Goal: Information Seeking & Learning: Learn about a topic

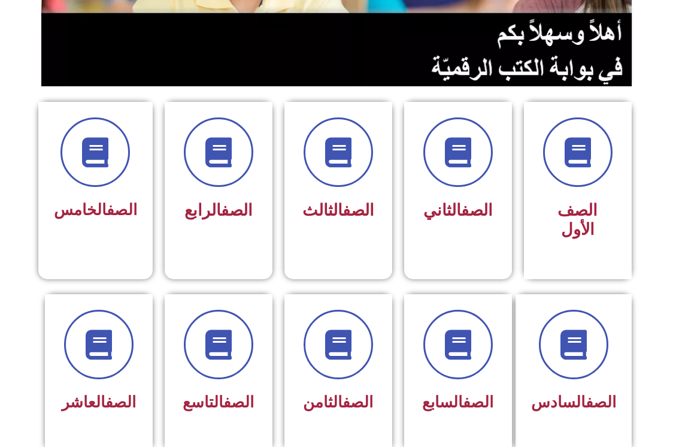
scroll to position [240, 0]
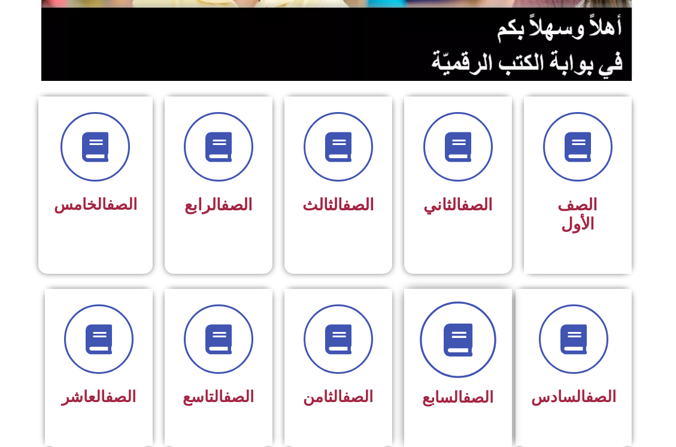
click at [446, 331] on icon at bounding box center [457, 339] width 33 height 33
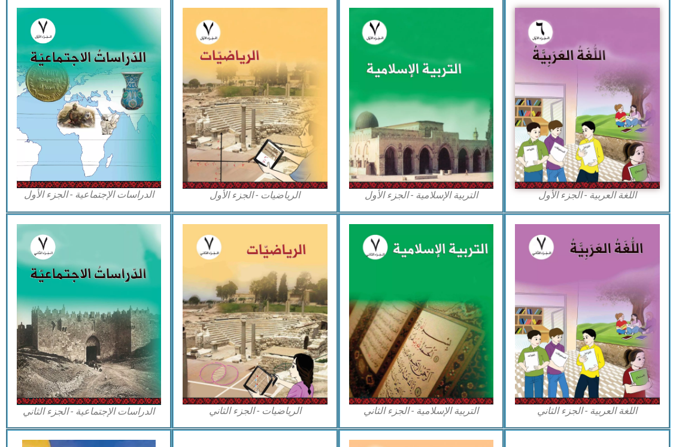
scroll to position [180, 0]
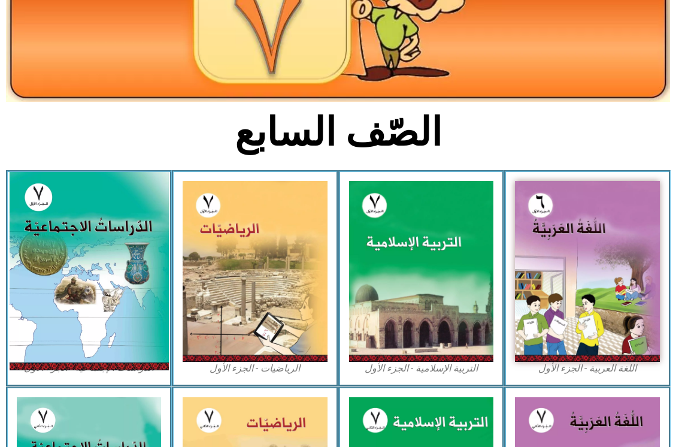
click at [81, 273] on img at bounding box center [88, 271] width 159 height 198
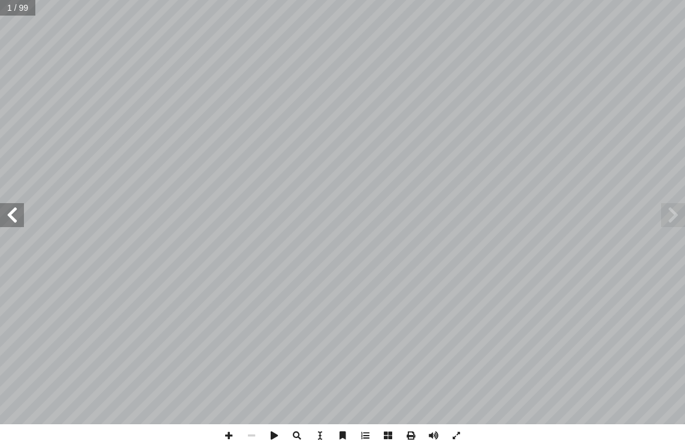
click at [8, 216] on span at bounding box center [12, 215] width 24 height 24
click at [408, 434] on span at bounding box center [410, 435] width 23 height 23
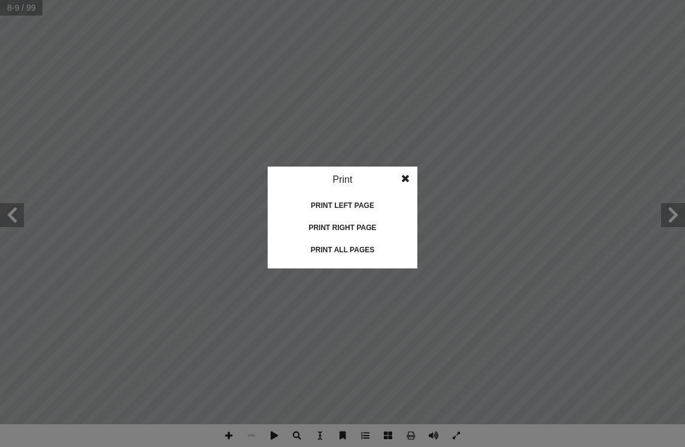
click at [314, 250] on div "Print all pages" at bounding box center [343, 249] width 120 height 19
click at [408, 180] on span at bounding box center [406, 178] width 22 height 24
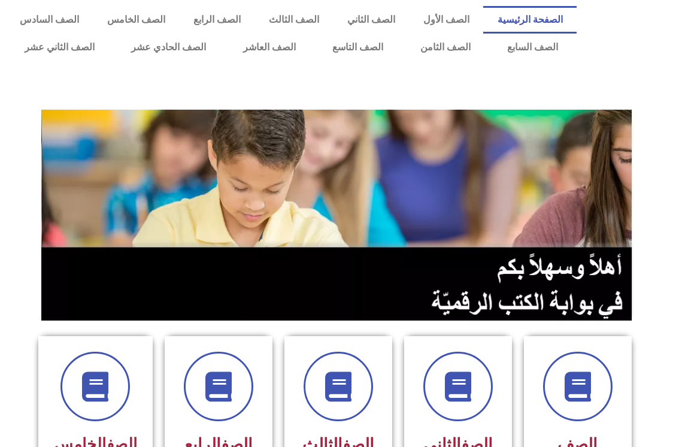
scroll to position [240, 0]
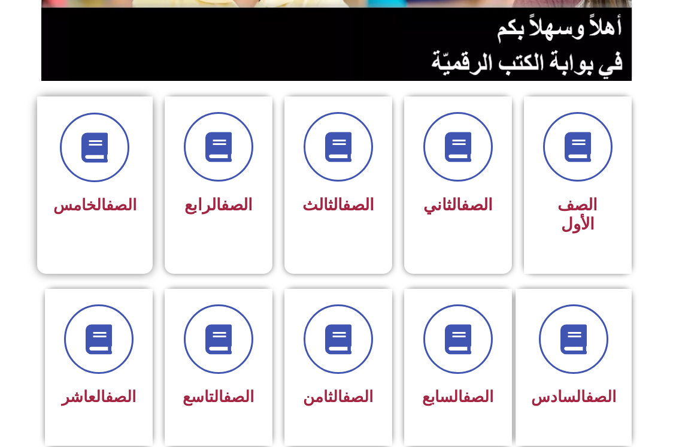
click at [92, 192] on div "الصف الخامس" at bounding box center [94, 205] width 83 height 29
click at [109, 211] on link "الصف" at bounding box center [121, 205] width 31 height 18
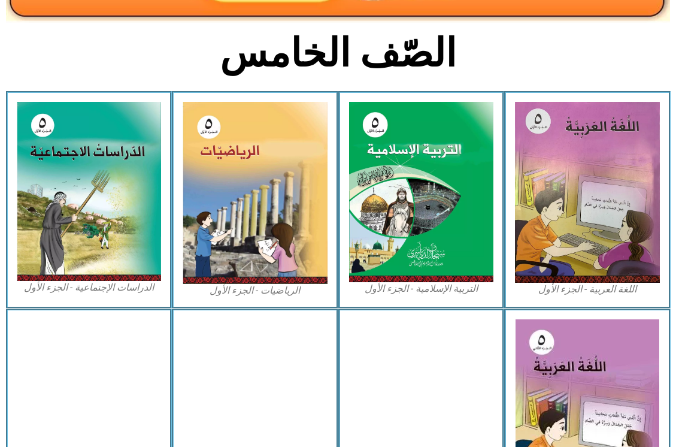
scroll to position [240, 0]
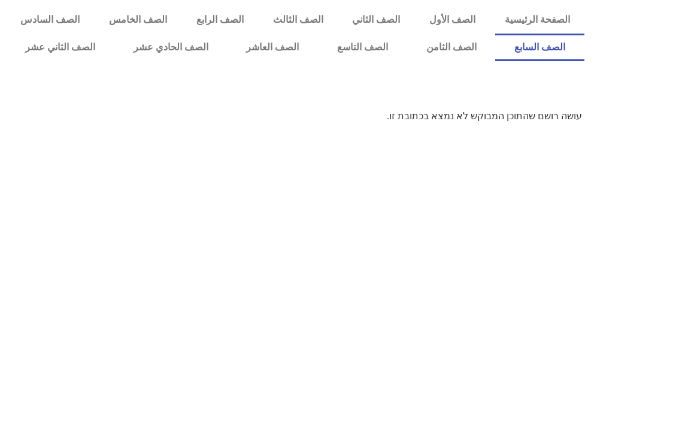
click at [495, 34] on link "الصف السابع" at bounding box center [539, 48] width 89 height 28
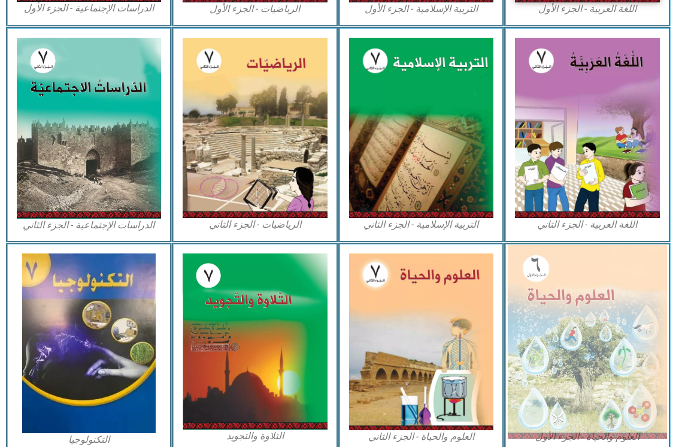
scroll to position [599, 0]
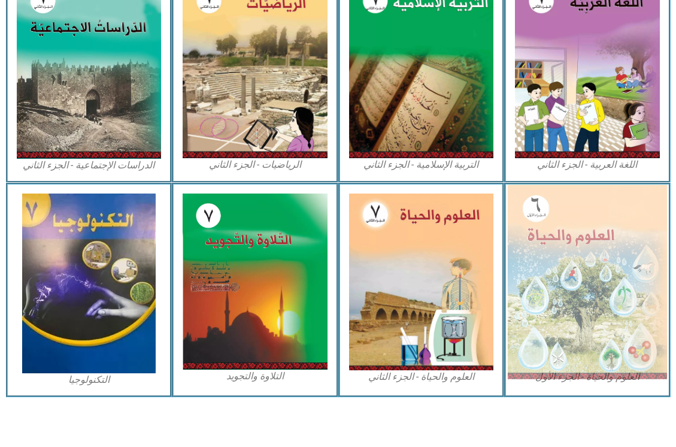
click at [626, 257] on img at bounding box center [587, 281] width 159 height 194
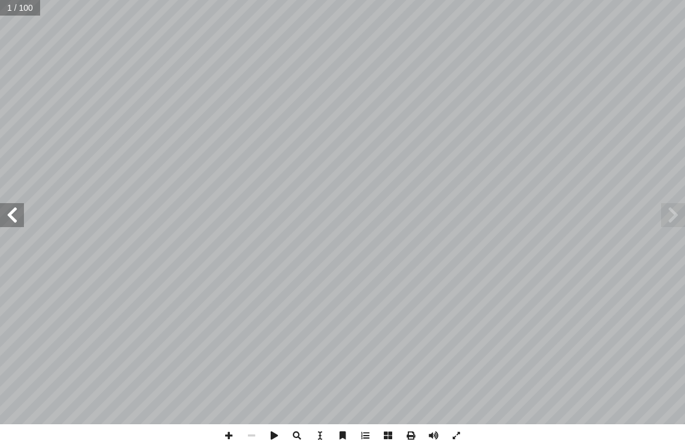
click at [22, 219] on span at bounding box center [12, 215] width 24 height 24
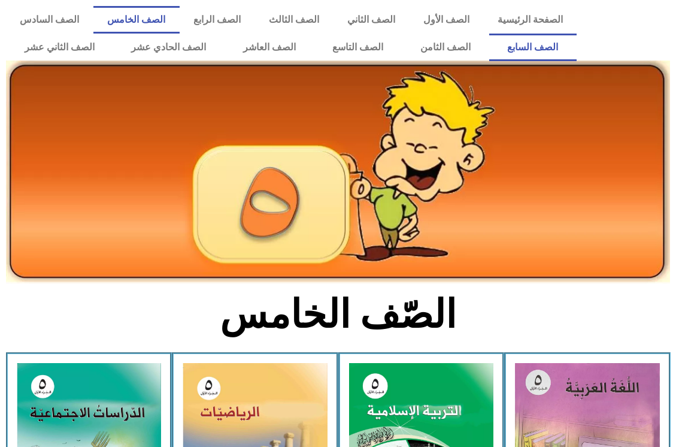
click at [489, 34] on link "الصف السابع" at bounding box center [533, 48] width 88 height 28
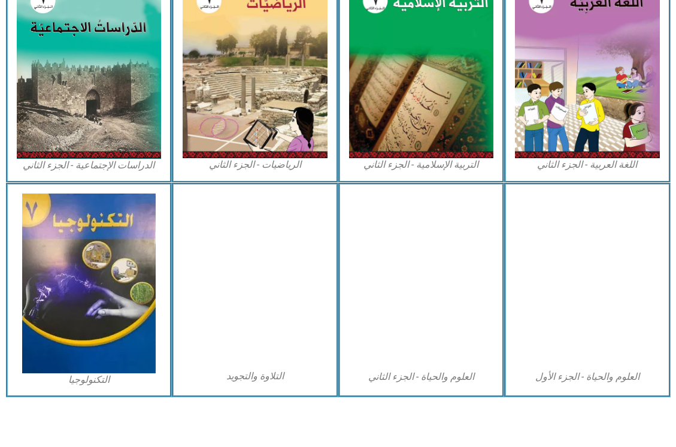
scroll to position [600, 0]
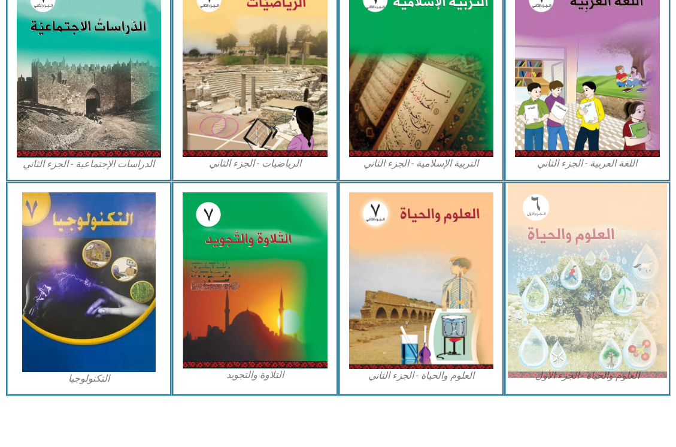
click at [576, 238] on img at bounding box center [587, 280] width 159 height 194
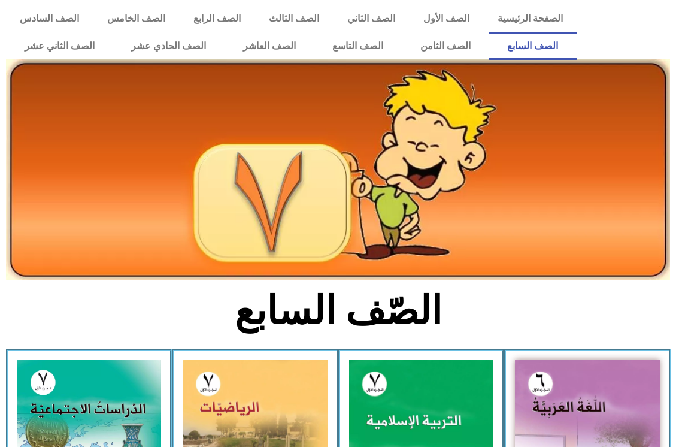
scroll to position [0, 0]
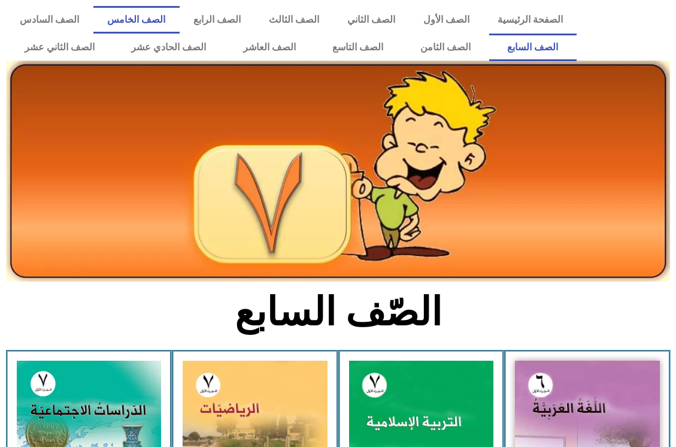
click at [178, 25] on link "الصف الخامس" at bounding box center [136, 20] width 86 height 28
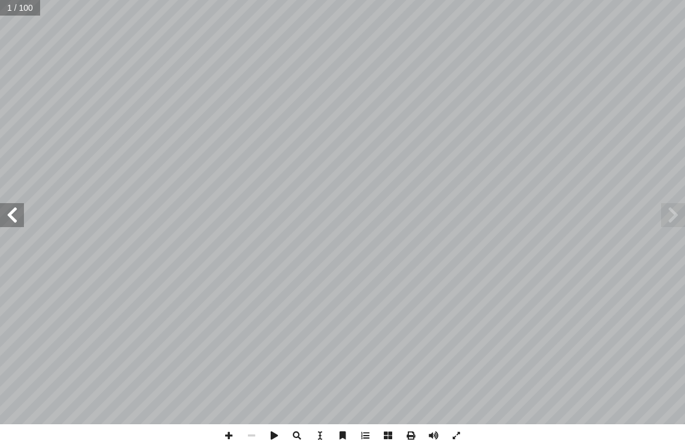
click at [18, 214] on span at bounding box center [12, 215] width 24 height 24
click at [6, 217] on span at bounding box center [12, 215] width 24 height 24
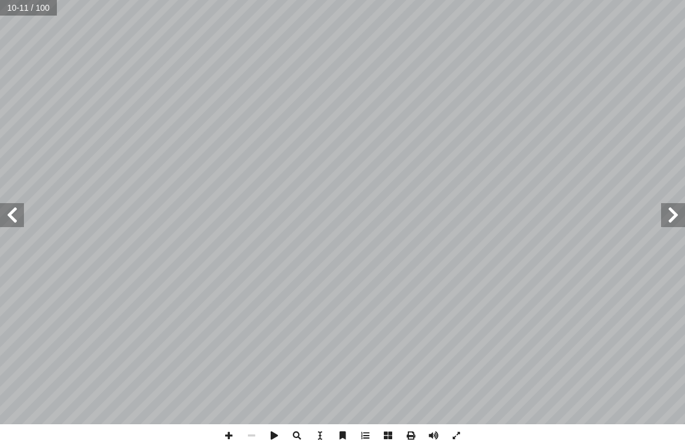
click at [6, 217] on span at bounding box center [12, 215] width 24 height 24
click at [13, 214] on span at bounding box center [12, 215] width 24 height 24
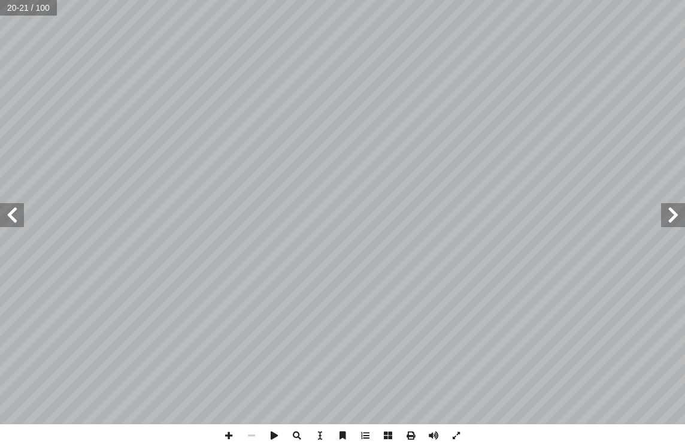
click at [13, 214] on span at bounding box center [12, 215] width 24 height 24
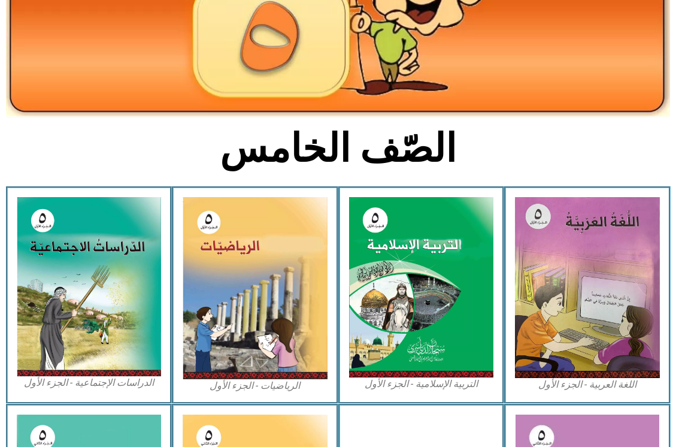
scroll to position [180, 0]
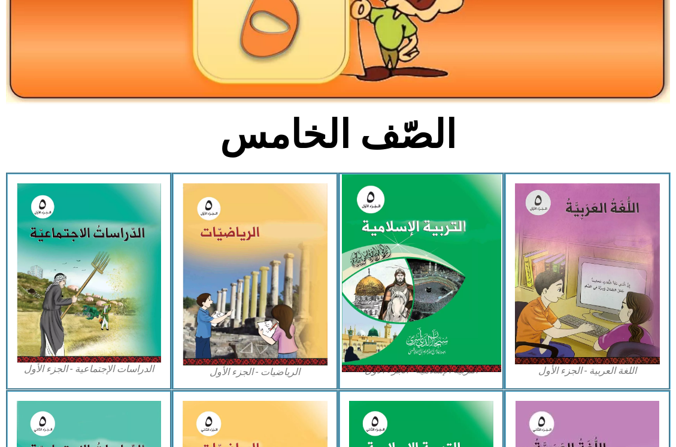
click at [426, 295] on img at bounding box center [420, 273] width 159 height 198
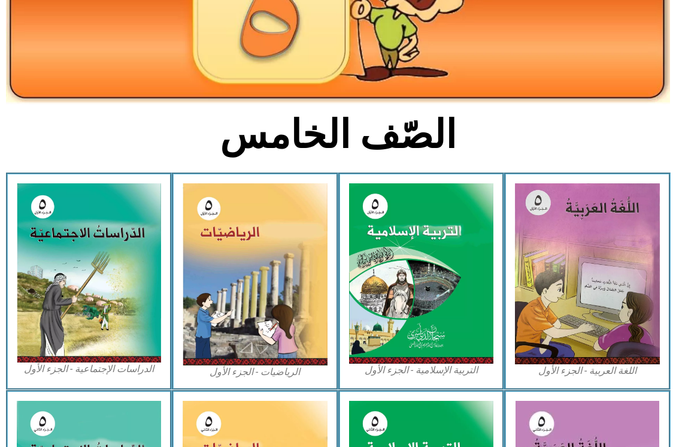
scroll to position [0, 0]
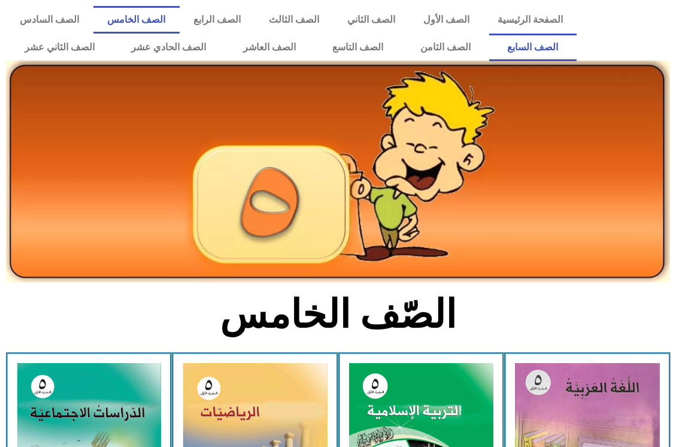
click at [489, 34] on link "الصف السابع" at bounding box center [533, 48] width 88 height 28
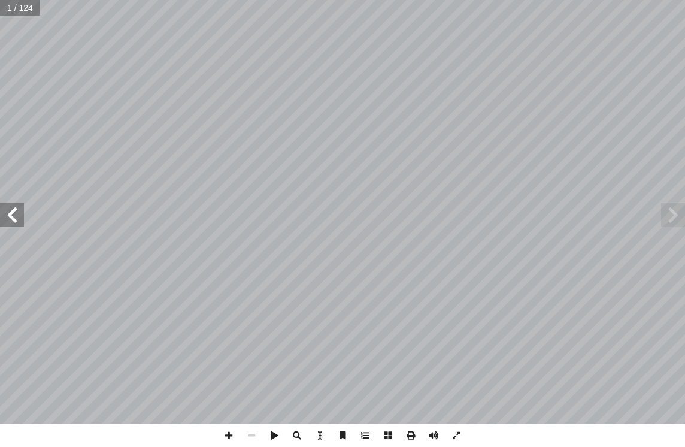
click at [13, 222] on span at bounding box center [12, 215] width 24 height 24
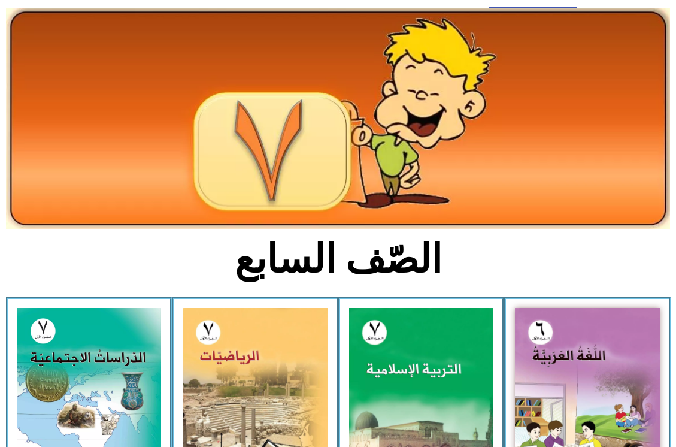
scroll to position [120, 0]
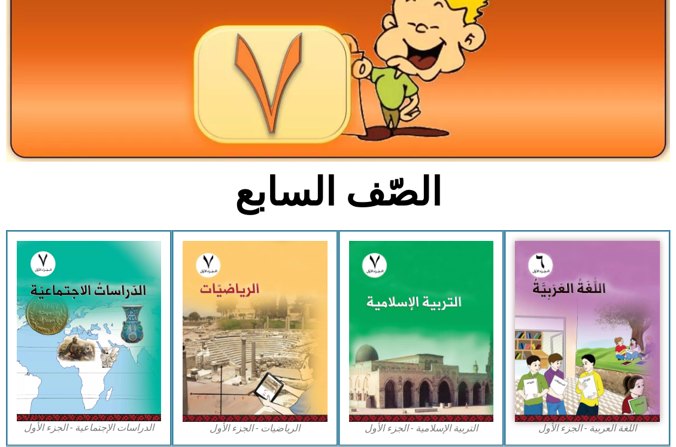
click at [562, 309] on img at bounding box center [587, 331] width 145 height 181
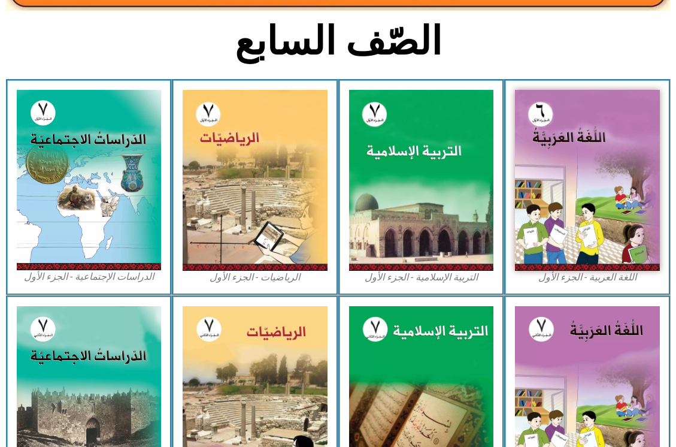
scroll to position [240, 0]
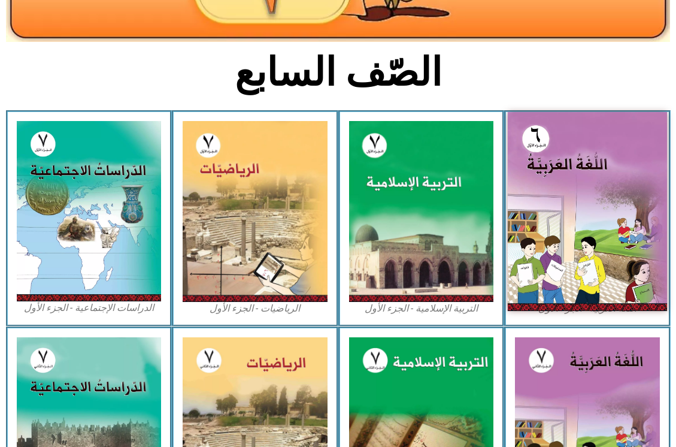
click at [553, 274] on img at bounding box center [587, 211] width 159 height 199
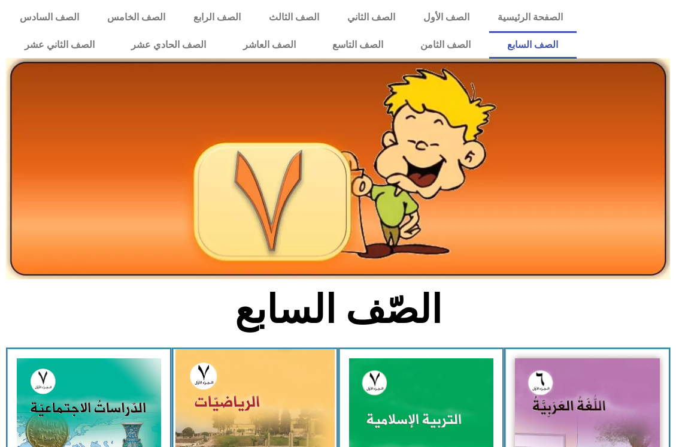
scroll to position [0, 0]
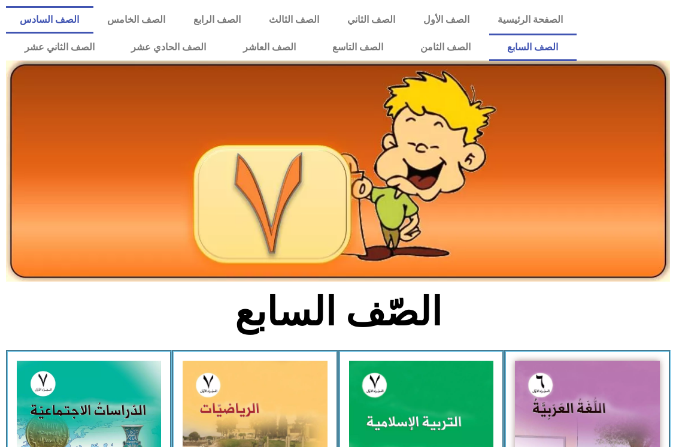
click at [93, 18] on link "الصف السادس" at bounding box center [49, 20] width 87 height 28
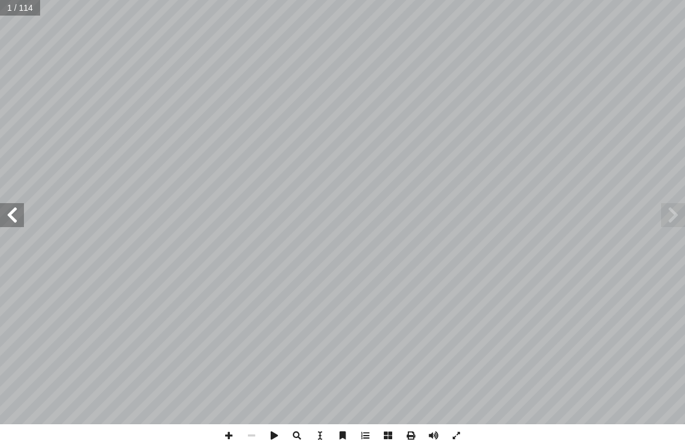
drag, startPoint x: 13, startPoint y: 225, endPoint x: 20, endPoint y: 210, distance: 16.4
click at [14, 225] on span at bounding box center [12, 215] width 24 height 24
click at [20, 210] on span at bounding box center [12, 215] width 24 height 24
click at [18, 209] on span at bounding box center [12, 215] width 24 height 24
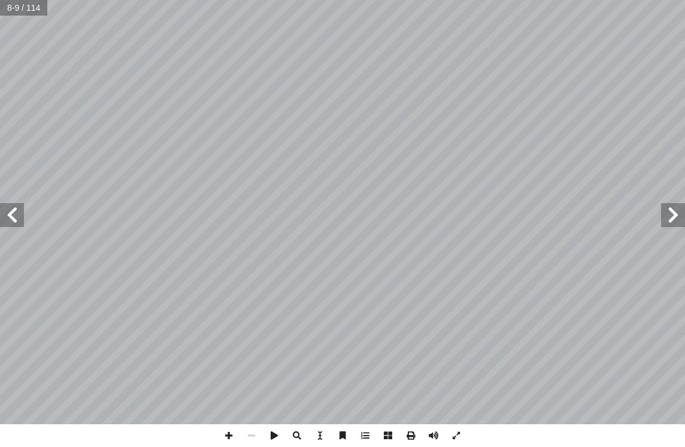
click at [18, 209] on span at bounding box center [12, 215] width 24 height 24
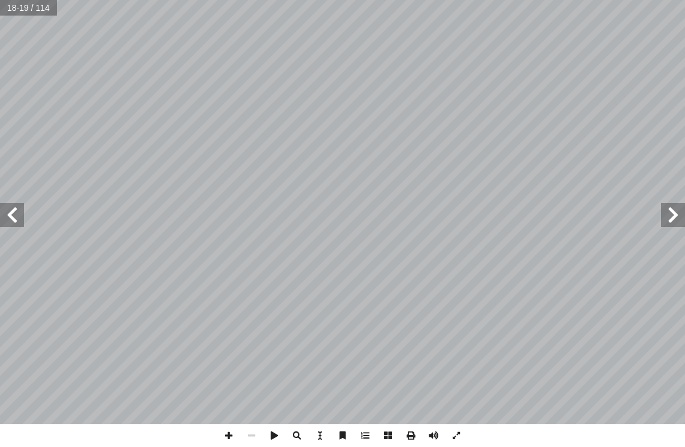
click at [18, 209] on span at bounding box center [12, 215] width 24 height 24
click at [677, 217] on span at bounding box center [673, 215] width 24 height 24
click at [16, 217] on span at bounding box center [12, 215] width 24 height 24
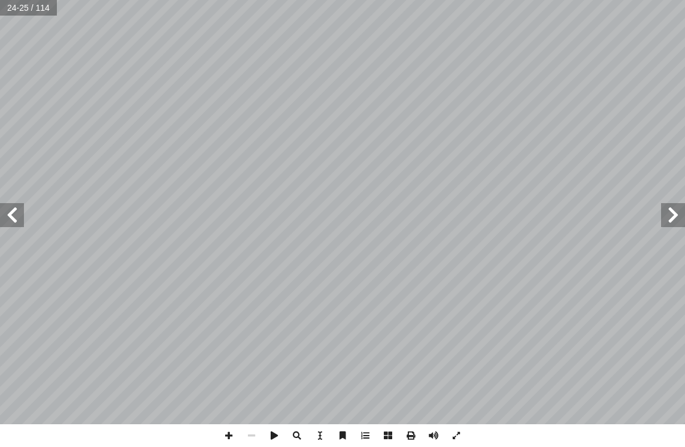
click at [16, 217] on span at bounding box center [12, 215] width 24 height 24
click at [668, 213] on span at bounding box center [673, 215] width 24 height 24
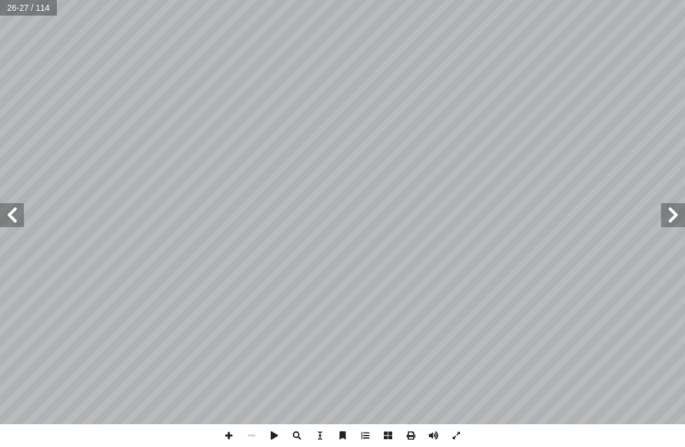
click at [668, 213] on span at bounding box center [673, 215] width 24 height 24
click at [673, 214] on span at bounding box center [673, 215] width 24 height 24
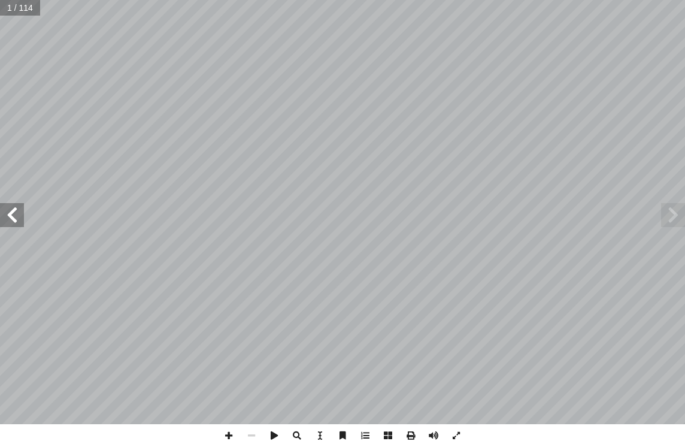
click at [20, 217] on span at bounding box center [12, 215] width 24 height 24
click at [671, 217] on span at bounding box center [673, 215] width 24 height 24
click at [11, 222] on span at bounding box center [12, 215] width 24 height 24
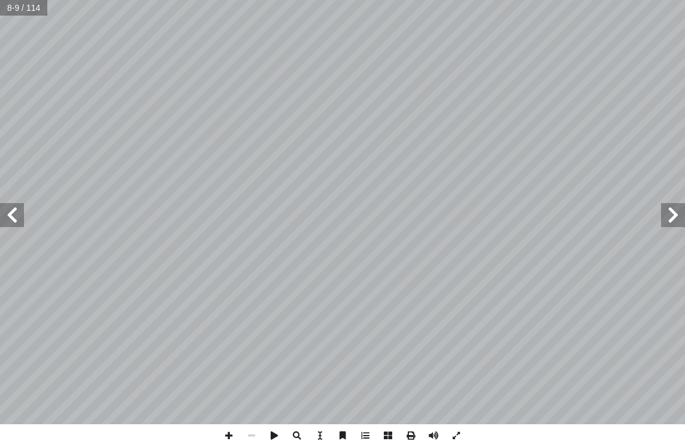
click at [11, 222] on span at bounding box center [12, 215] width 24 height 24
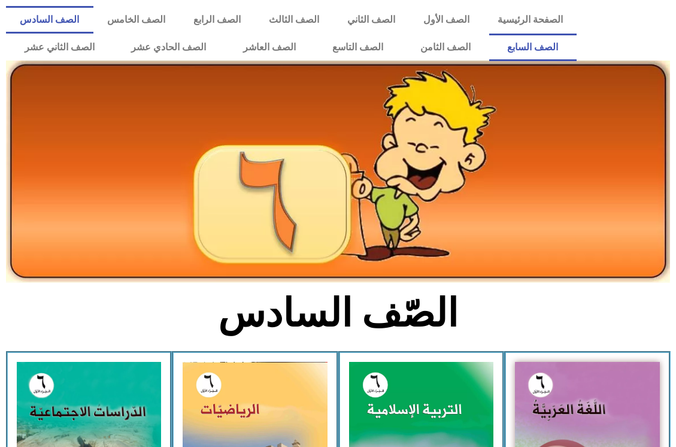
click at [489, 34] on link "الصف السابع" at bounding box center [533, 48] width 88 height 28
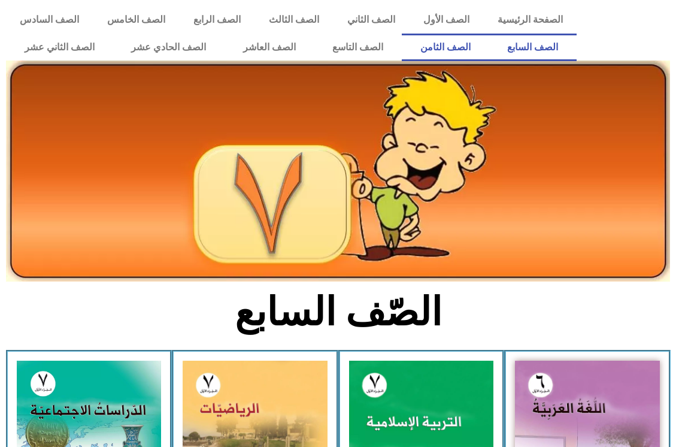
click at [489, 46] on link "الصف الثامن" at bounding box center [445, 48] width 87 height 28
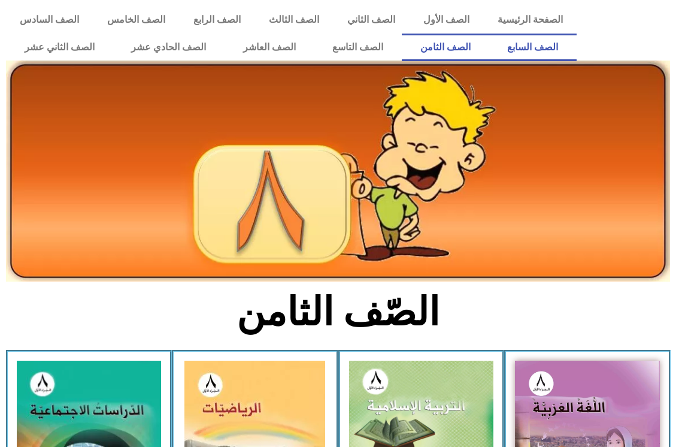
click at [489, 34] on link "الصف السابع" at bounding box center [533, 48] width 88 height 28
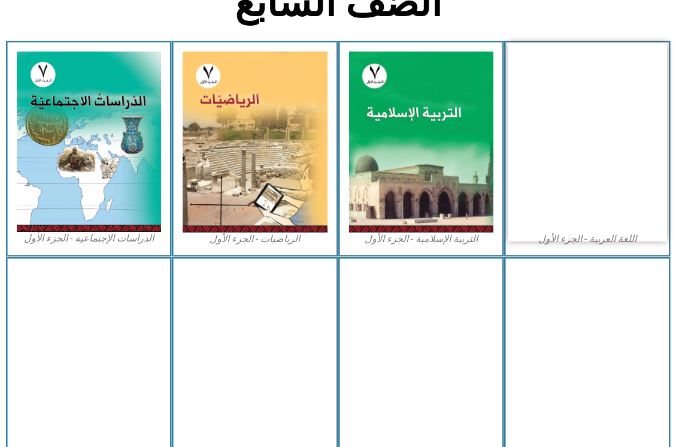
scroll to position [299, 0]
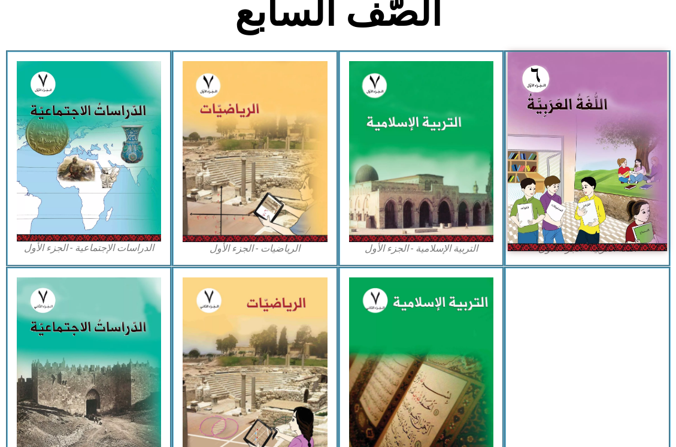
click at [583, 138] on img at bounding box center [587, 151] width 159 height 199
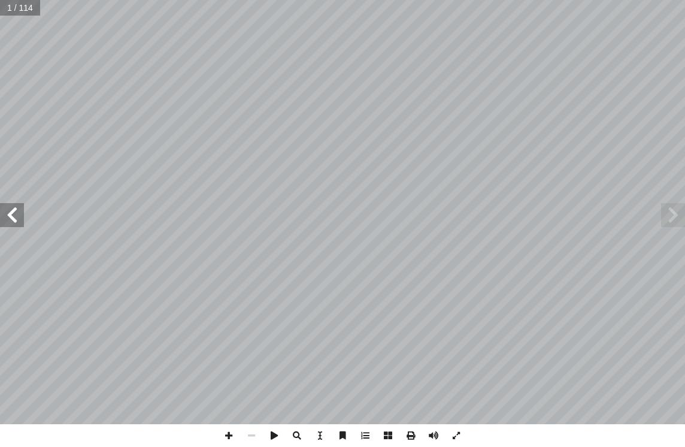
click at [18, 217] on span at bounding box center [12, 215] width 24 height 24
click at [20, 217] on div "٢ : ِ ة َ ي ِ ت آ � ال ِ لة ِ ئ ْ س أ ال� ِ ن َ ع ُ جيب ُ ن َ و ،) ُ ة َ م ْ ح …" at bounding box center [342, 212] width 685 height 424
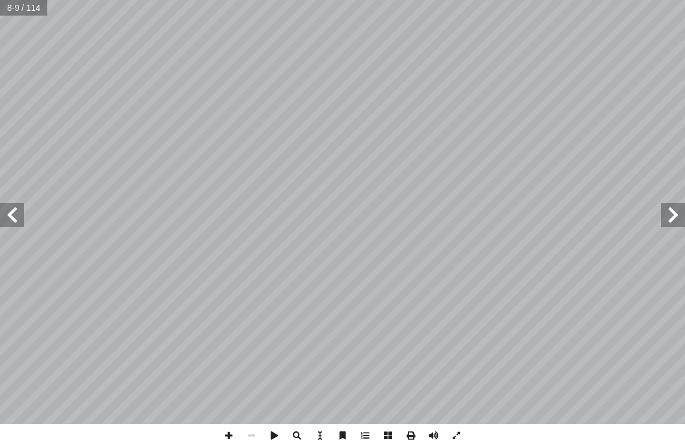
click at [14, 208] on span at bounding box center [12, 215] width 24 height 24
click at [19, 224] on span at bounding box center [12, 215] width 24 height 24
click at [677, 221] on span at bounding box center [673, 215] width 24 height 24
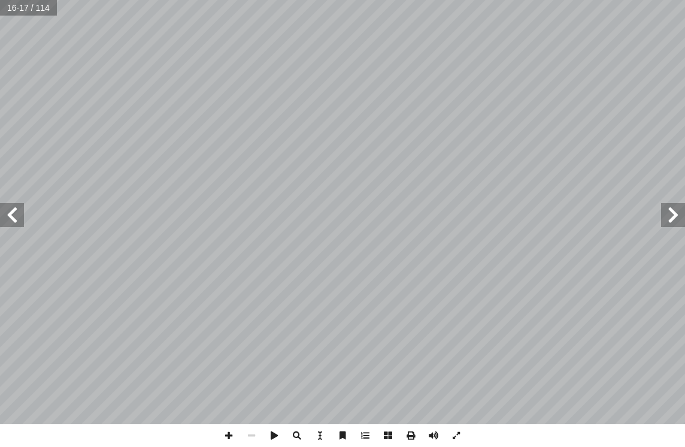
click at [677, 221] on span at bounding box center [673, 215] width 24 height 24
click at [413, 435] on span at bounding box center [410, 435] width 23 height 23
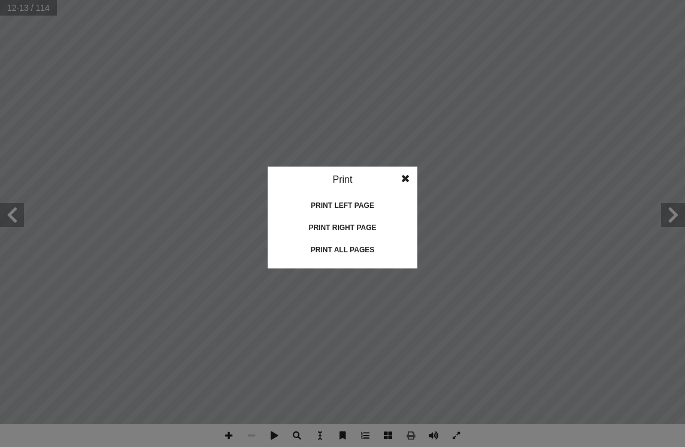
click at [353, 248] on div "Print all pages" at bounding box center [343, 249] width 120 height 19
click at [410, 181] on span at bounding box center [406, 178] width 22 height 24
